Goal: Find specific page/section: Find specific page/section

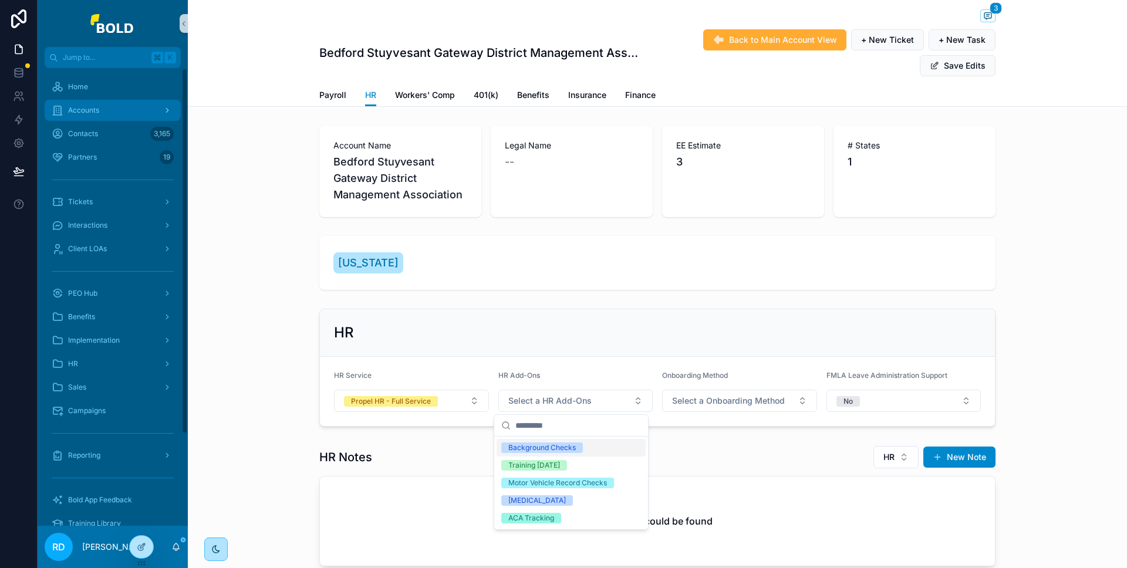
click at [87, 116] on div "Accounts" at bounding box center [113, 110] width 122 height 19
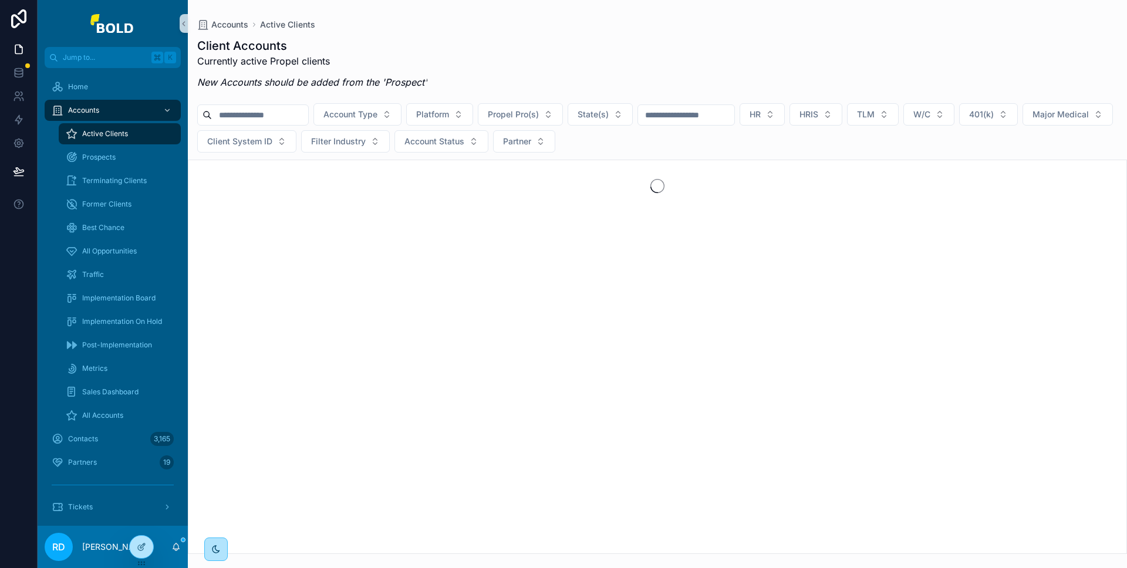
click at [236, 114] on input "scrollable content" at bounding box center [260, 115] width 96 height 16
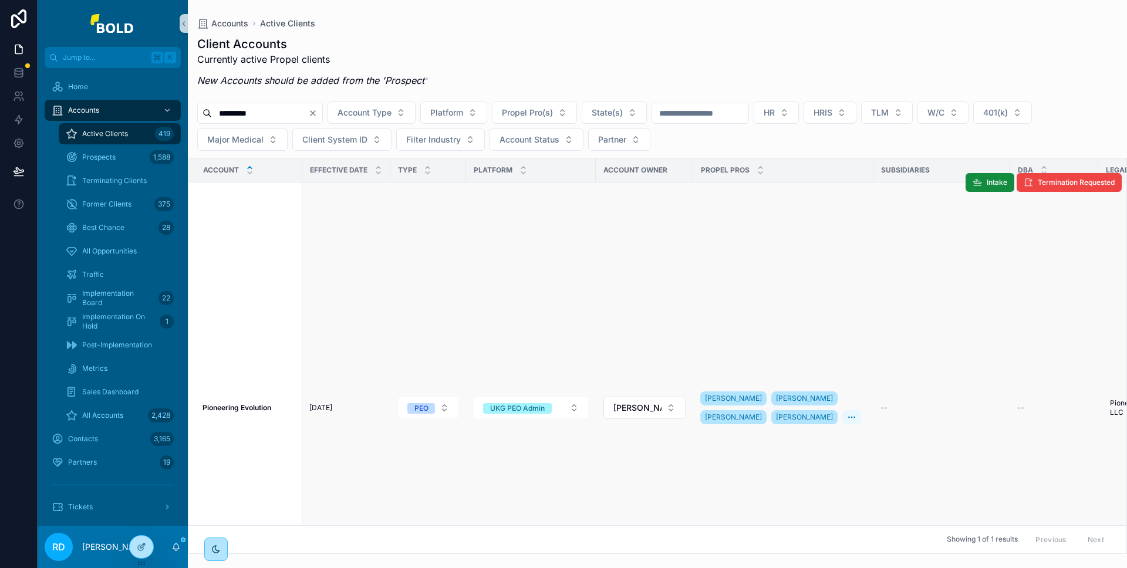
type input "*********"
click at [255, 403] on strong "Pioneering Evolution" at bounding box center [236, 407] width 69 height 9
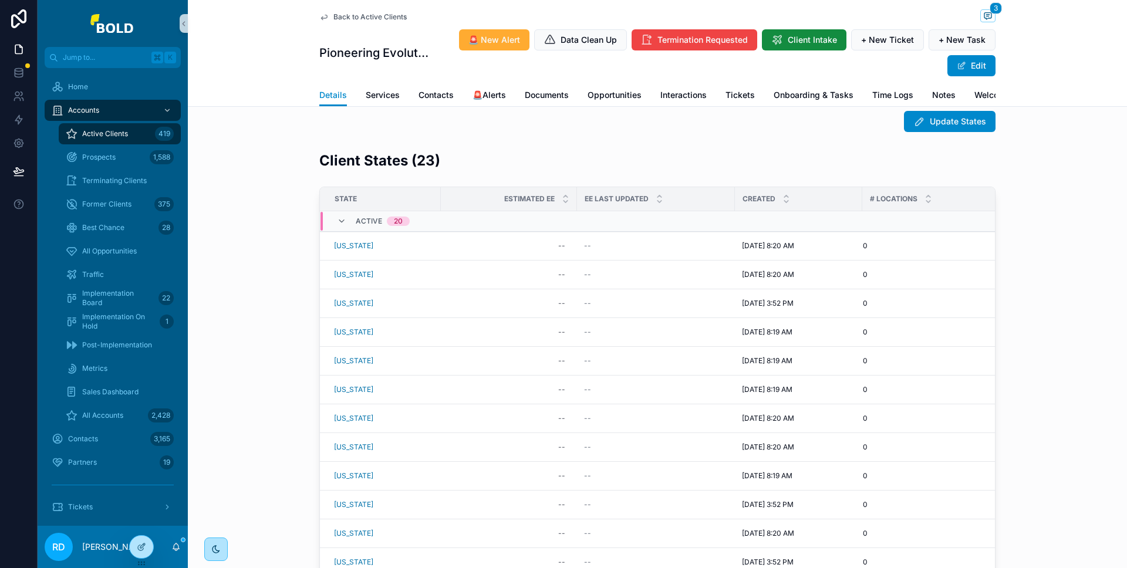
scroll to position [1991, 0]
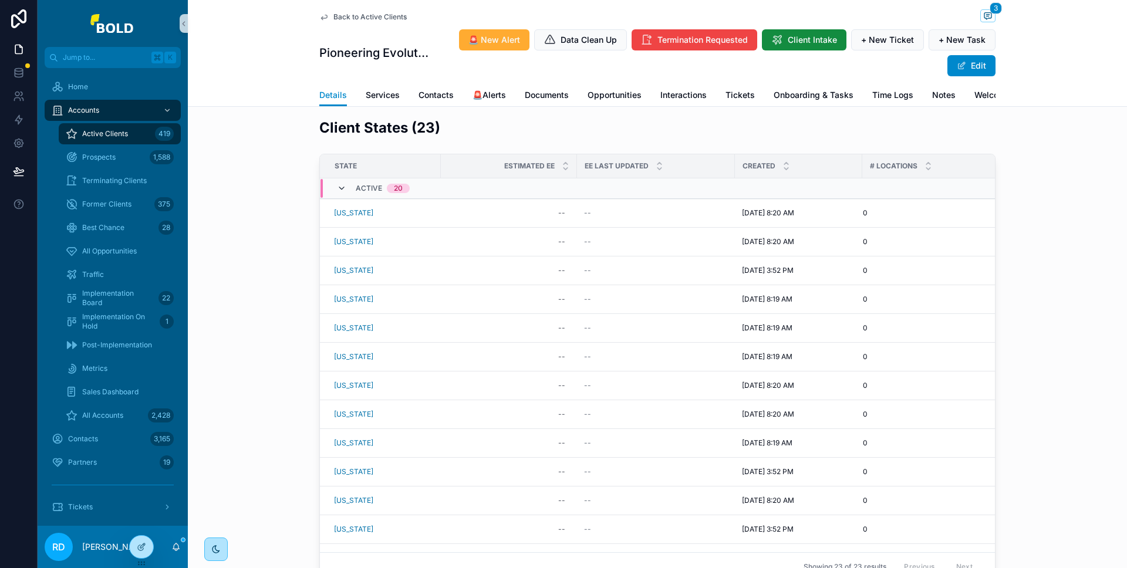
click at [340, 193] on icon "scrollable content" at bounding box center [341, 188] width 9 height 9
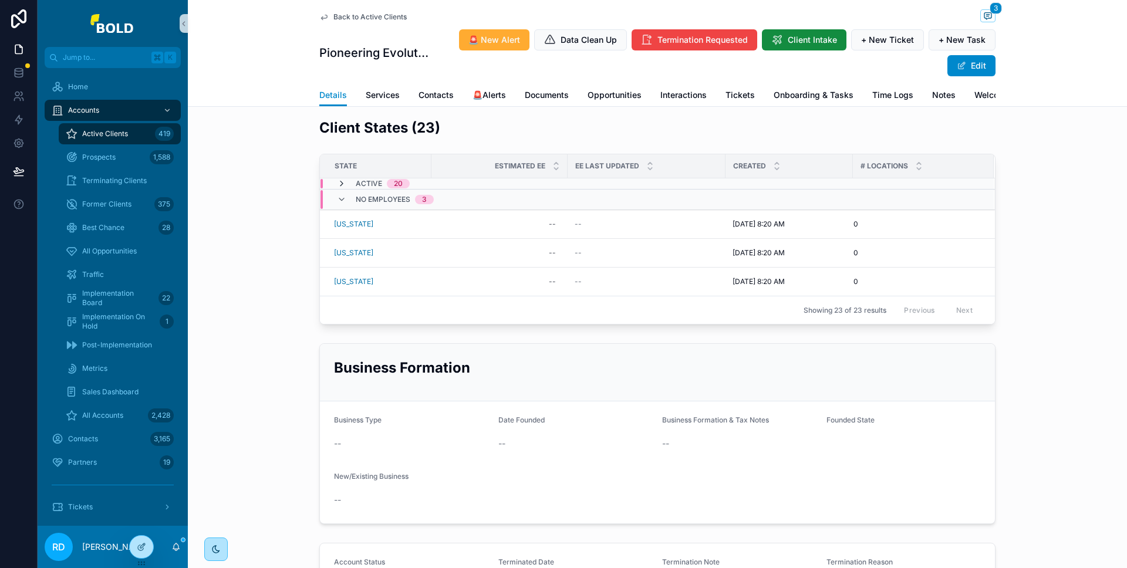
scroll to position [1977, 0]
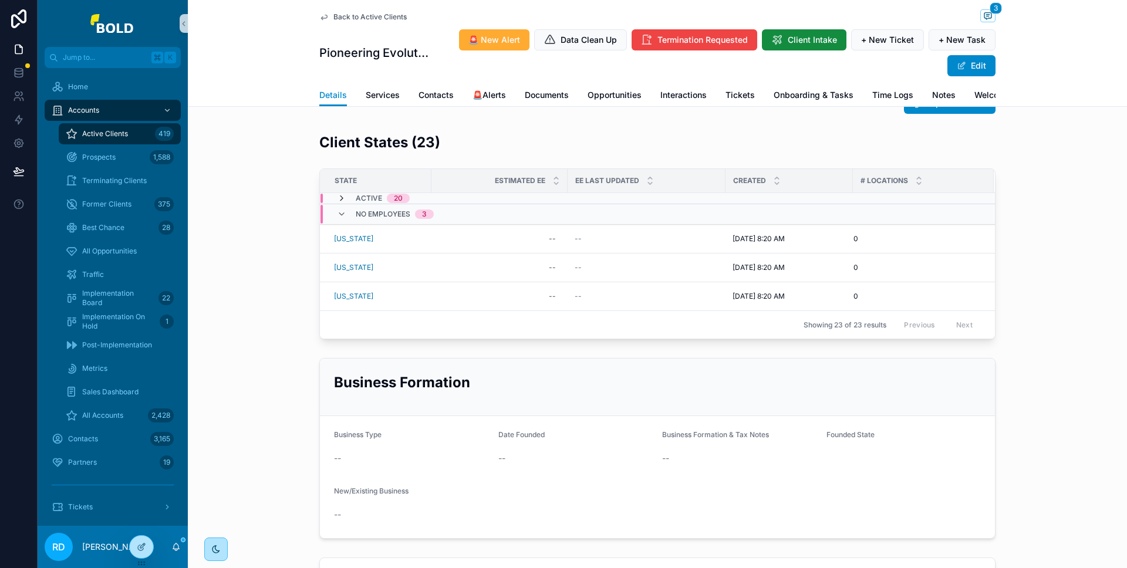
click at [337, 203] on icon "scrollable content" at bounding box center [341, 198] width 9 height 9
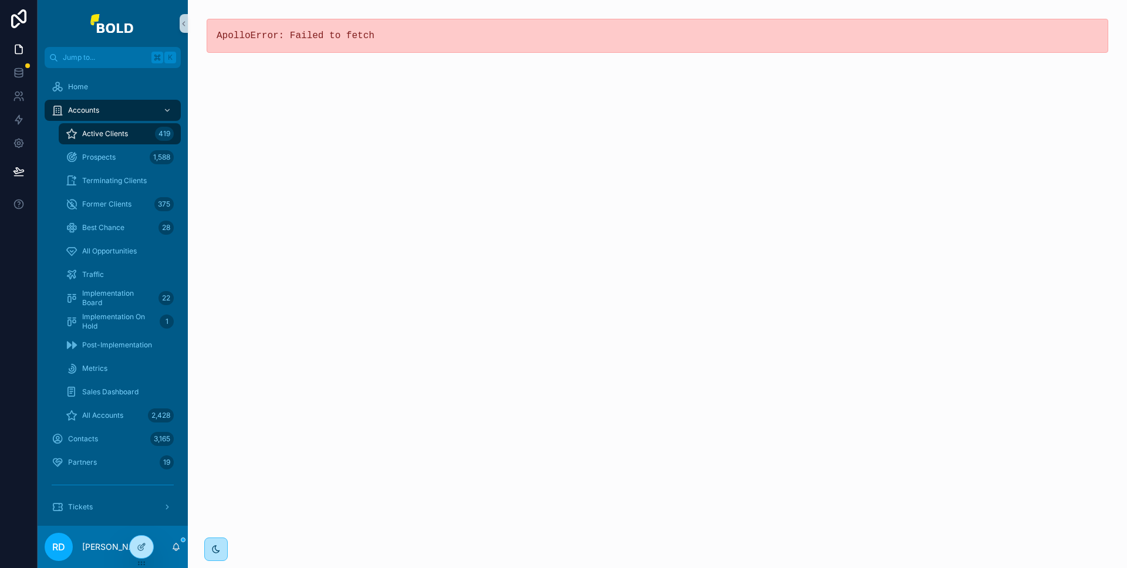
scroll to position [0, 0]
